Goal: Transaction & Acquisition: Purchase product/service

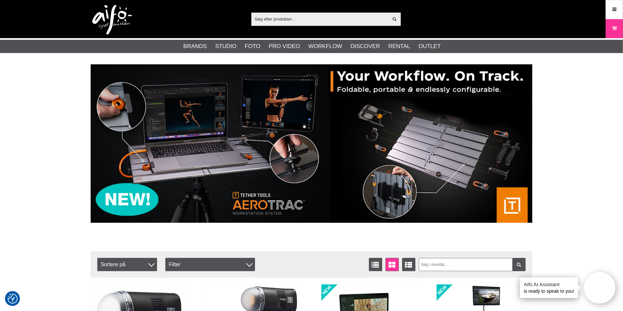
click at [290, 22] on input "text" at bounding box center [319, 19] width 137 height 10
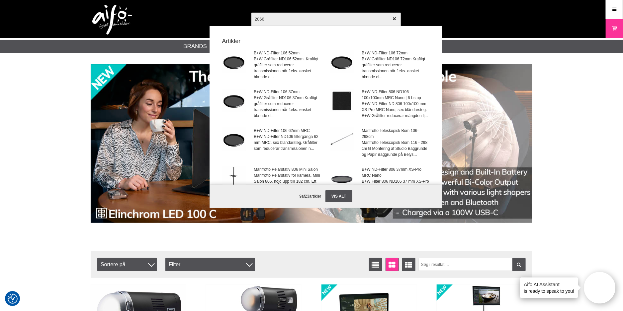
type input "20662"
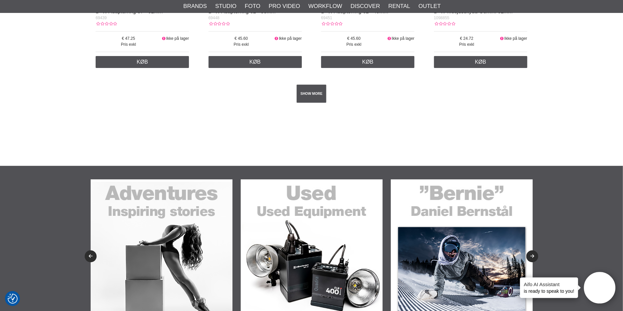
scroll to position [1195, 0]
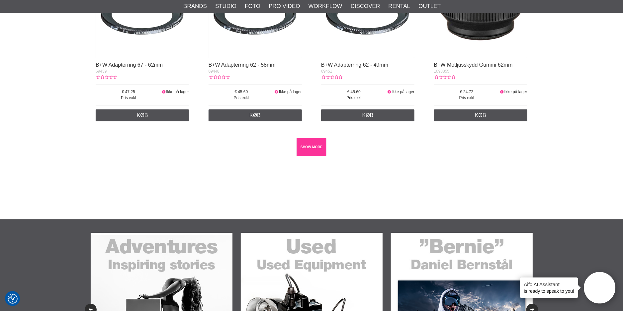
click at [319, 151] on link "SHOW MORE" at bounding box center [311, 147] width 30 height 18
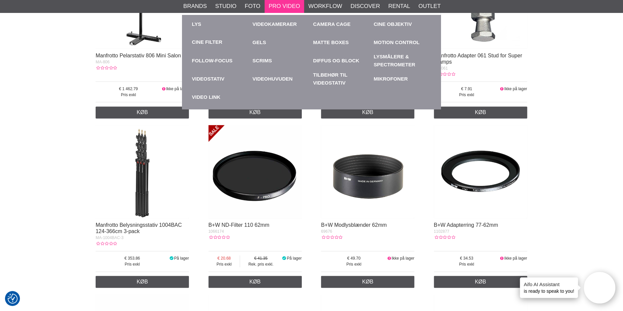
scroll to position [697, 0]
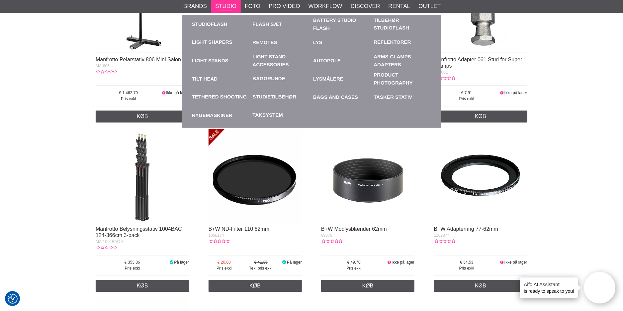
click at [222, 7] on link "Studio" at bounding box center [225, 6] width 21 height 9
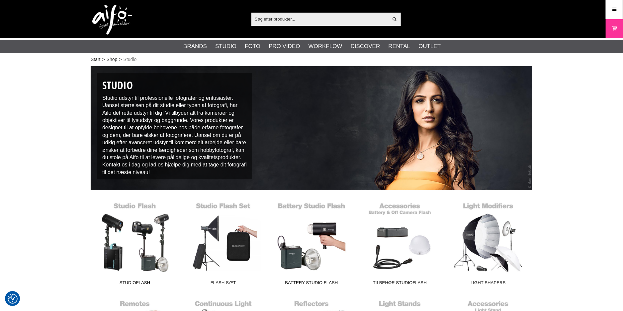
click at [275, 18] on input "text" at bounding box center [319, 19] width 137 height 10
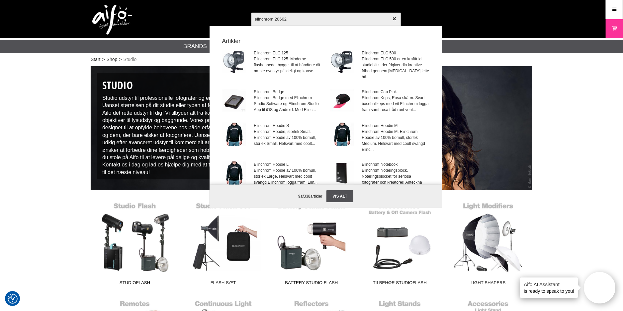
drag, startPoint x: 281, startPoint y: 17, endPoint x: 209, endPoint y: 18, distance: 72.3
click at [209, 18] on div "elinchrom 20662 Vis alt Artikler Elinchrom ELC 125 Elinchrom ELC 125. Moderne f…" at bounding box center [311, 19] width 451 height 38
paste input "ELC PRO HD 500"
type input "ELC PRO HD 500"
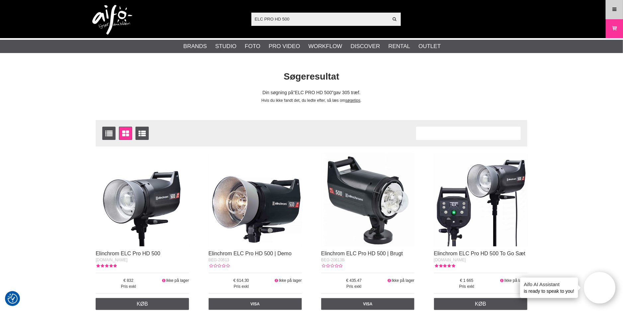
click at [617, 11] on link "Meny" at bounding box center [614, 10] width 17 height 16
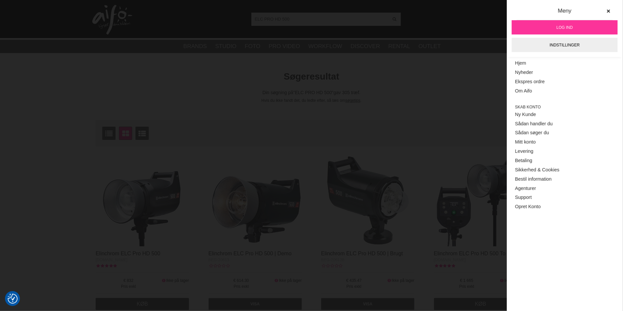
click at [559, 27] on span "Log ind" at bounding box center [564, 28] width 16 height 6
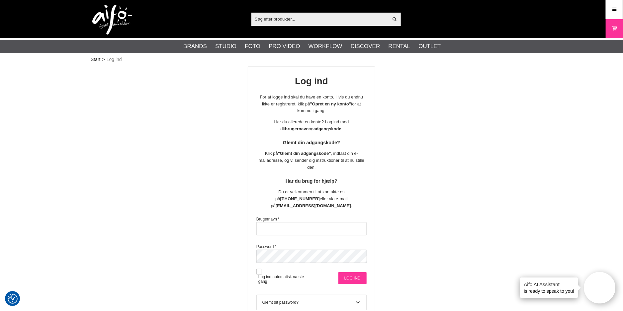
type input "[EMAIL_ADDRESS][DOMAIN_NAME]"
click at [347, 272] on input "Log ind" at bounding box center [352, 278] width 28 height 12
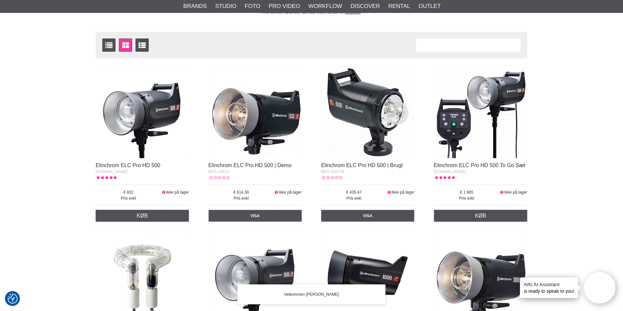
scroll to position [99, 0]
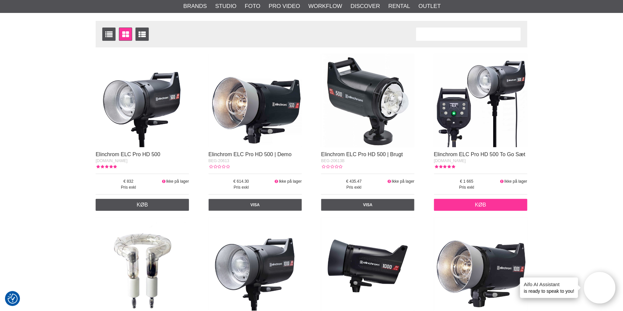
click at [493, 202] on link "Køb" at bounding box center [480, 205] width 93 height 12
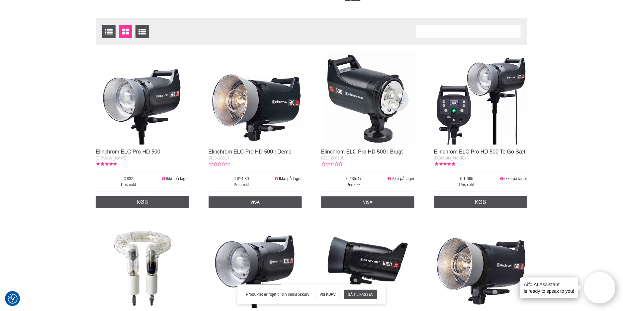
scroll to position [0, 0]
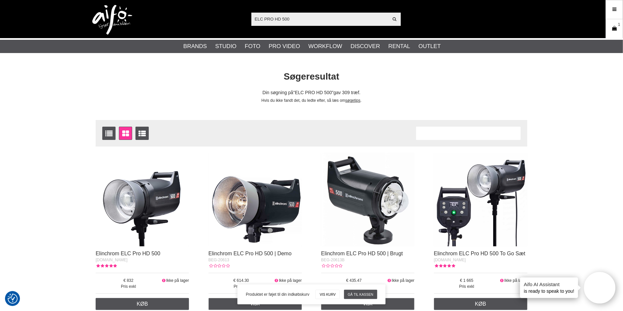
click at [616, 28] on icon at bounding box center [614, 28] width 7 height 7
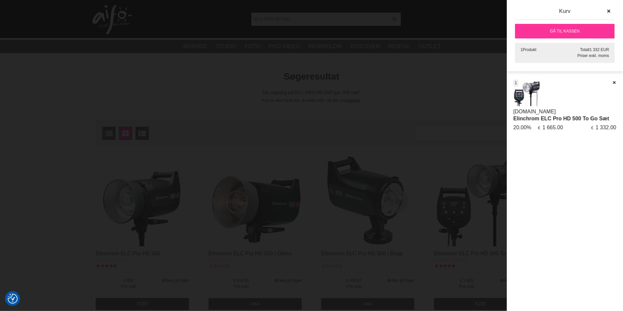
click at [572, 30] on link "Gå til kassen" at bounding box center [565, 31] width 100 height 15
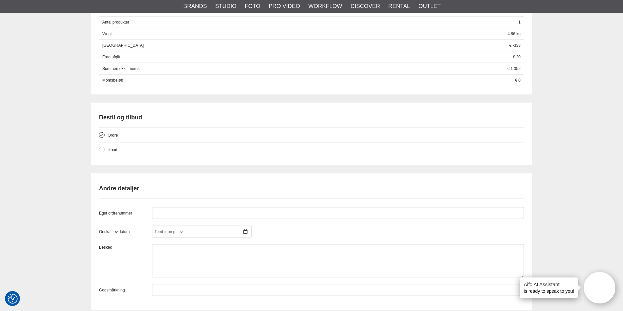
scroll to position [490, 0]
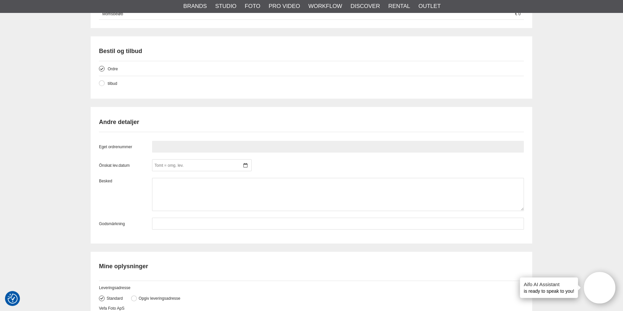
click at [227, 146] on input "text" at bounding box center [338, 147] width 372 height 12
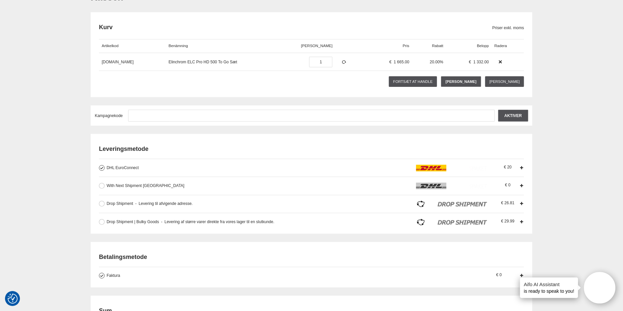
scroll to position [166, 0]
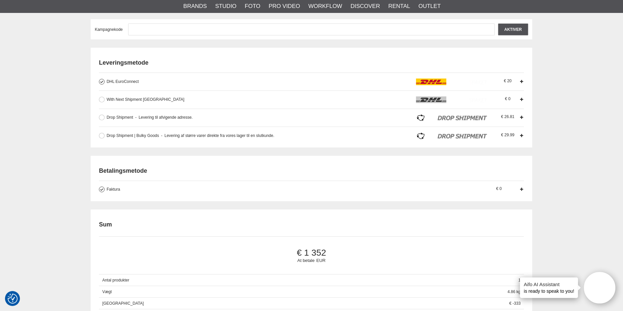
type input "Morten"
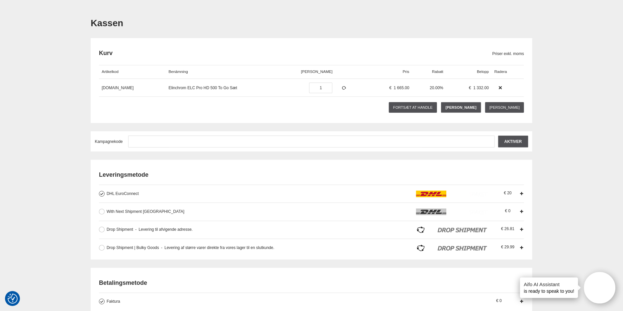
scroll to position [0, 0]
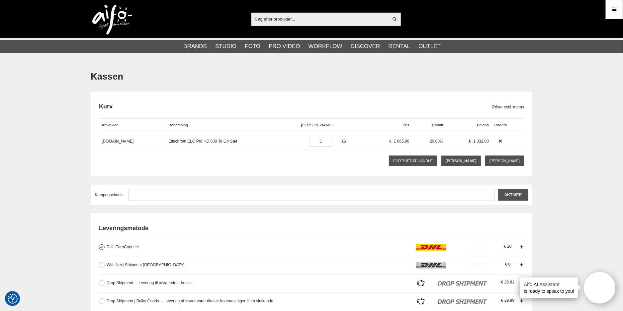
click at [287, 18] on input "text" at bounding box center [319, 19] width 137 height 10
paste input "Tether Tools USB-C zu USB-C 4,60m orange"
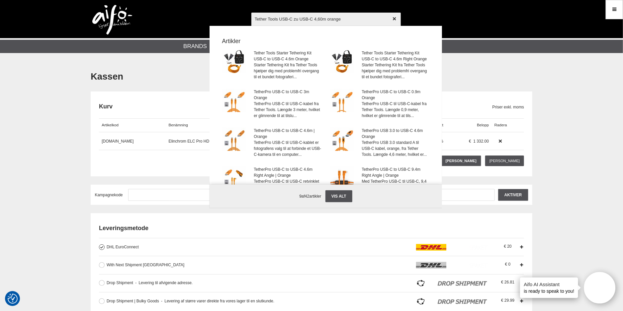
type input "Tether Tools USB-C zu USB-C 4,60m orange"
click at [394, 19] on icon "button" at bounding box center [394, 19] width 5 height 5
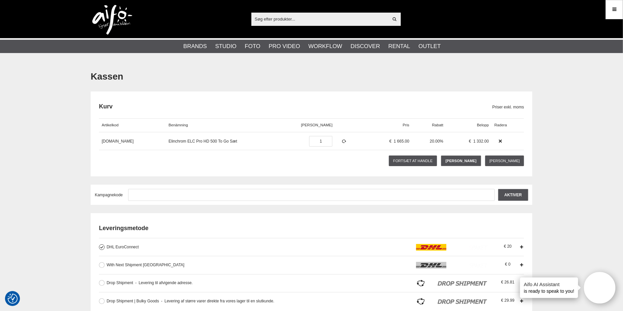
click at [313, 16] on input "text" at bounding box center [319, 19] width 137 height 10
paste input "CUC15-ORG"
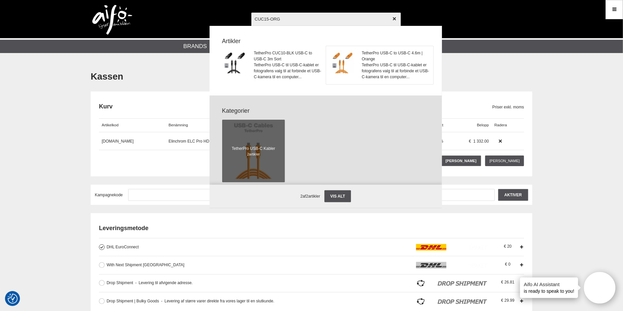
type input "CUC15-ORG"
click at [362, 68] on span "TetherPro USB-C til USB-C-kablet er fotografens valg til at forbinde et USB-C-k…" at bounding box center [395, 71] width 67 height 18
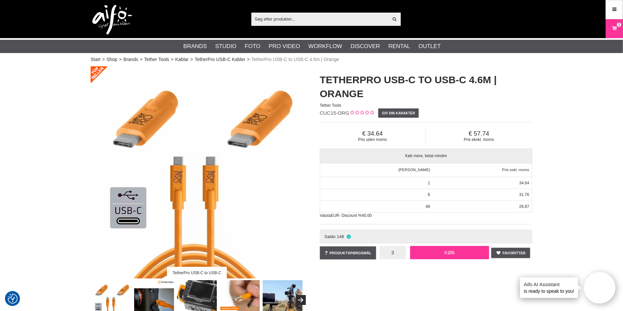
type input "3"
click at [453, 253] on link "Køb" at bounding box center [449, 252] width 79 height 13
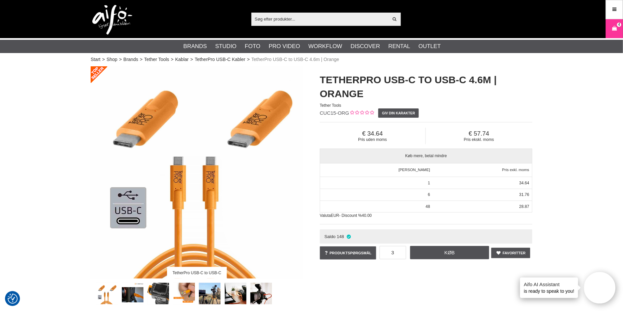
click at [333, 18] on input "text" at bounding box center [319, 19] width 137 height 10
paste input "Sekonic L-308X"
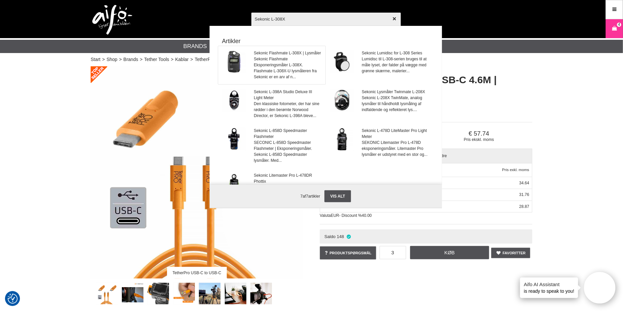
type input "Sekonic L-308X"
click at [276, 54] on span "Sekonic Flashmate L-308X | Lysmåler" at bounding box center [287, 53] width 67 height 6
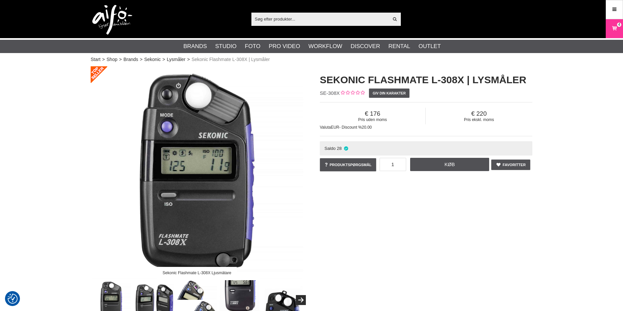
checkbox input "true"
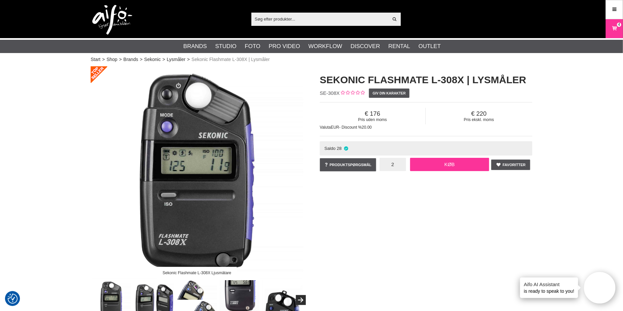
type input "2"
click at [460, 165] on link "Køb" at bounding box center [449, 164] width 79 height 13
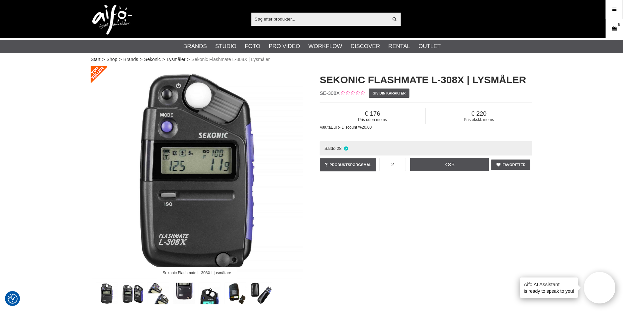
click at [614, 29] on icon at bounding box center [614, 28] width 7 height 7
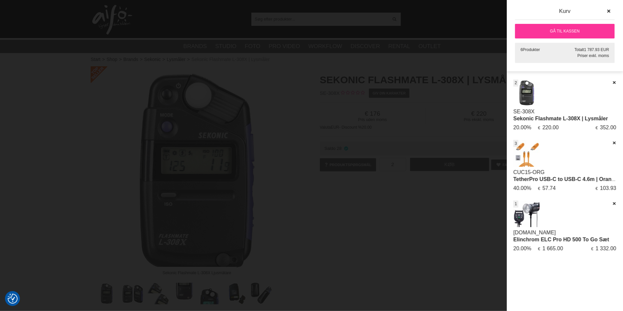
click at [569, 31] on link "Gå til kassen" at bounding box center [565, 31] width 100 height 15
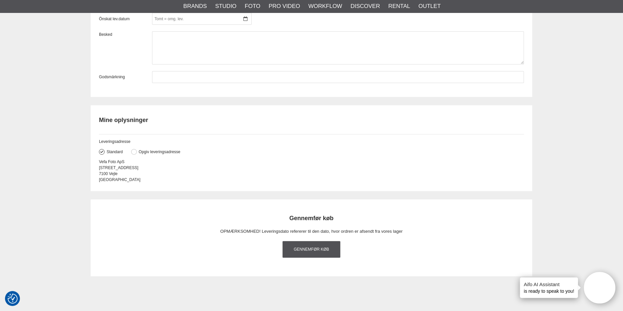
scroll to position [689, 0]
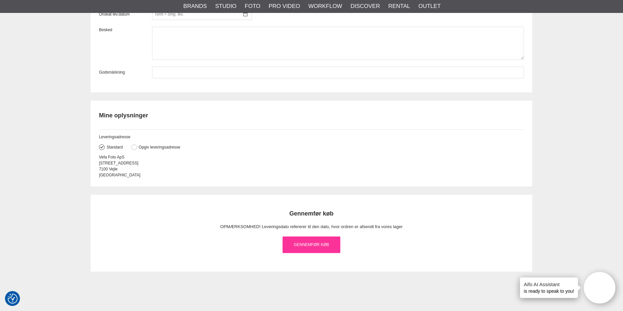
click at [317, 244] on link "Gennemfør køb" at bounding box center [311, 245] width 58 height 17
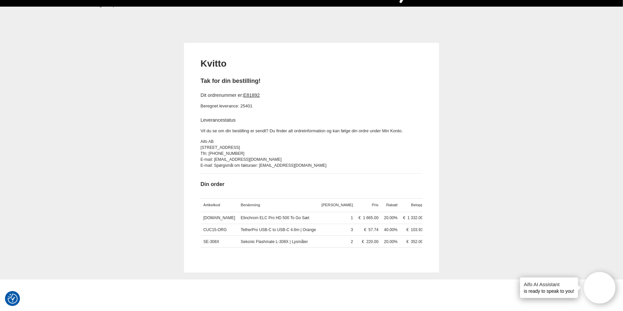
scroll to position [66, 0]
